Goal: Transaction & Acquisition: Register for event/course

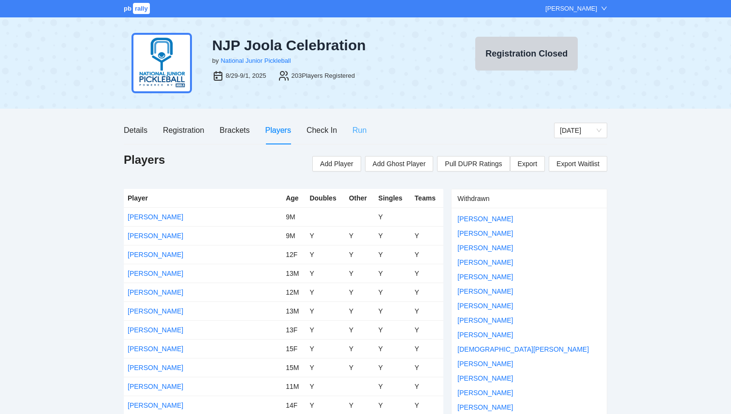
scroll to position [86, 0]
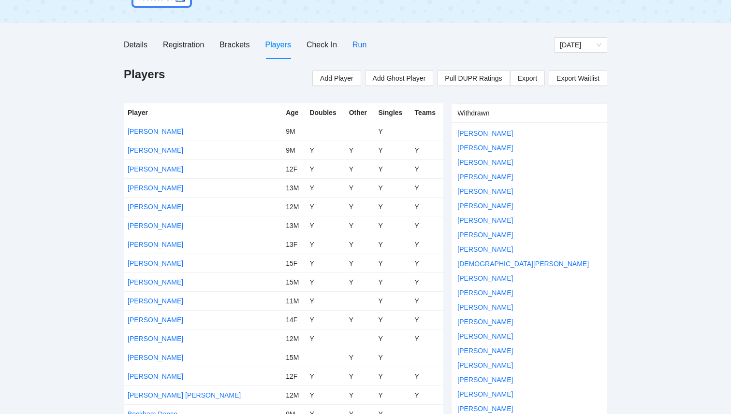
click at [363, 45] on div "Run" at bounding box center [359, 45] width 14 height 12
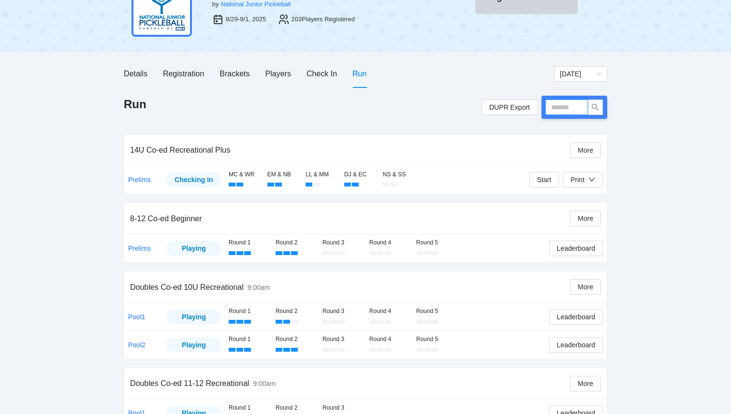
scroll to position [60, 0]
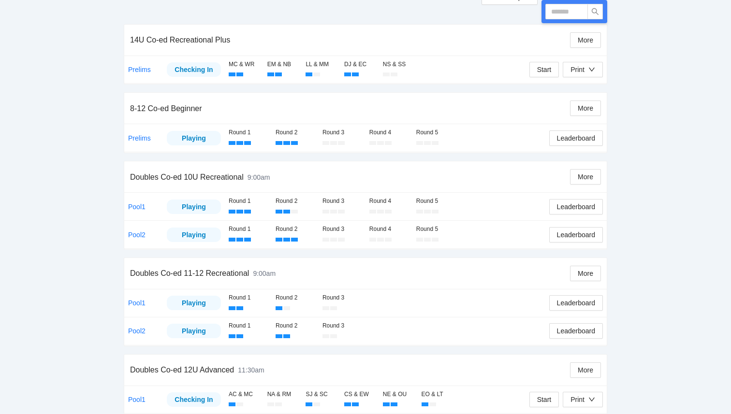
scroll to position [166, 0]
